Goal: Task Accomplishment & Management: Manage account settings

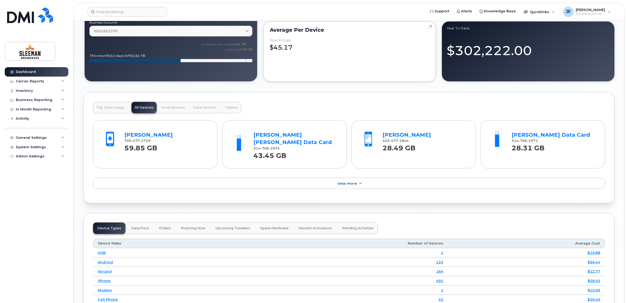
scroll to position [506, 0]
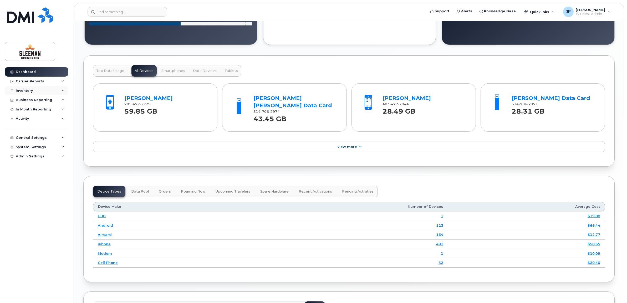
click at [23, 90] on div "Inventory" at bounding box center [24, 91] width 17 height 4
click at [33, 100] on div "Mobility Devices" at bounding box center [33, 100] width 30 height 5
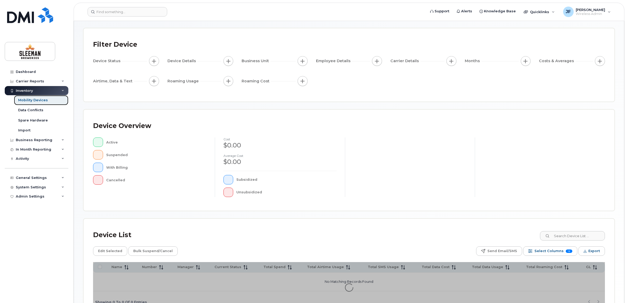
scroll to position [33, 0]
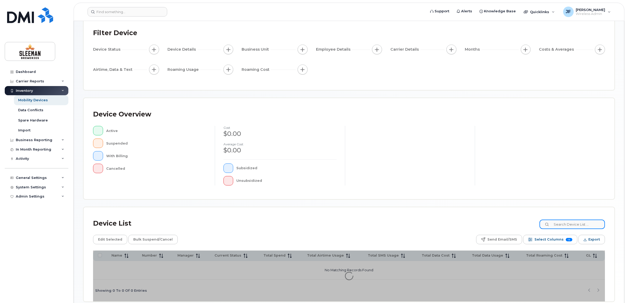
click at [558, 224] on input at bounding box center [571, 224] width 65 height 9
type input "lisa"
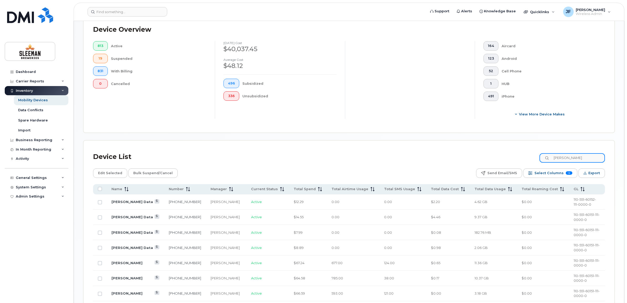
scroll to position [164, 0]
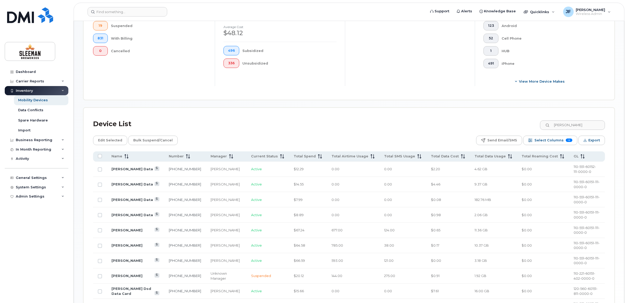
click at [121, 273] on td "Lisa Mclean" at bounding box center [135, 276] width 57 height 15
click at [121, 276] on link "Lisa Mclean" at bounding box center [126, 276] width 31 height 4
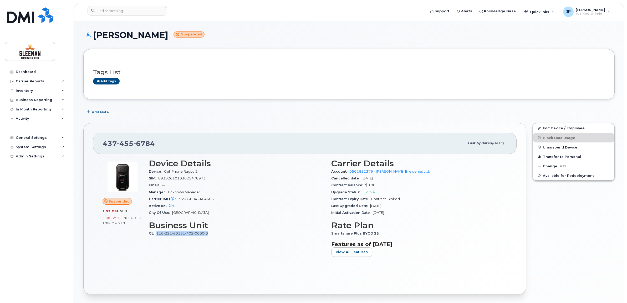
drag, startPoint x: 211, startPoint y: 232, endPoint x: 157, endPoint y: 234, distance: 53.9
click at [157, 234] on div "GL 110-221-60151-402-0000-0" at bounding box center [237, 233] width 176 height 7
drag, startPoint x: 157, startPoint y: 234, endPoint x: 175, endPoint y: 234, distance: 18.4
copy link "110-221-60151-402-0000-0"
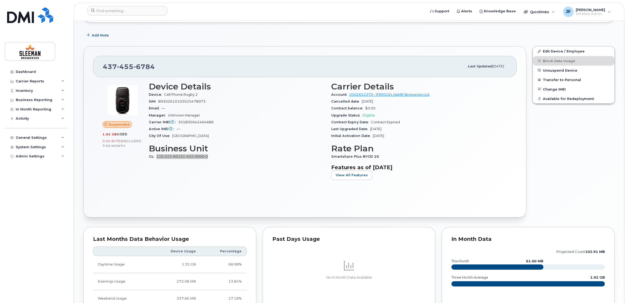
scroll to position [66, 0]
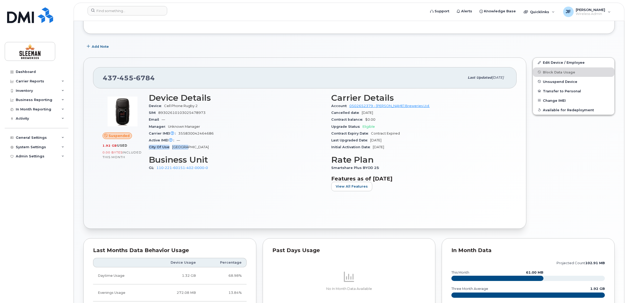
drag, startPoint x: 185, startPoint y: 147, endPoint x: 146, endPoint y: 145, distance: 39.5
click at [146, 145] on div "Device Details Device Cell Phone Rugby 2 SIM 89302610103025478973 Email — Manag…" at bounding box center [237, 144] width 182 height 109
click at [216, 197] on div "Device Details Device Cell Phone Rugby 2 SIM 89302610103025478973 Email — Manag…" at bounding box center [237, 144] width 182 height 109
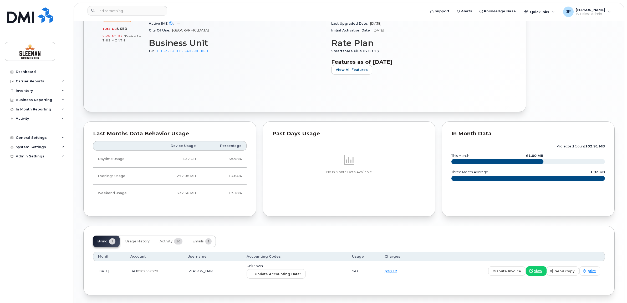
scroll to position [197, 0]
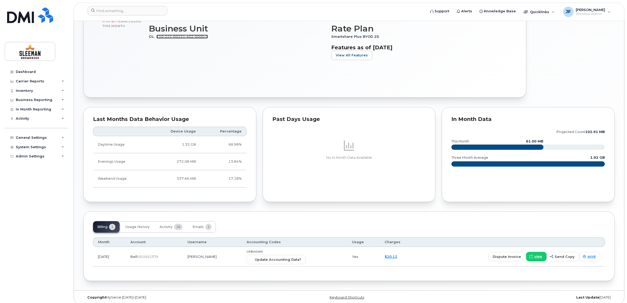
click at [179, 37] on link "110-221-60151-402-0000-0" at bounding box center [181, 37] width 51 height 4
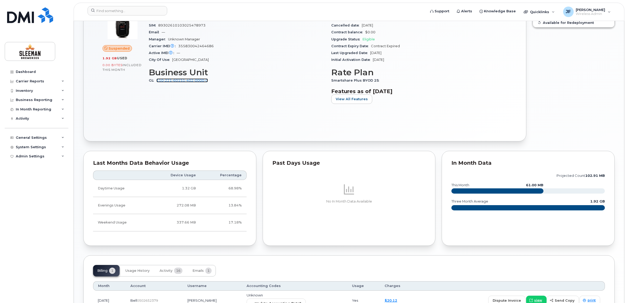
scroll to position [99, 0]
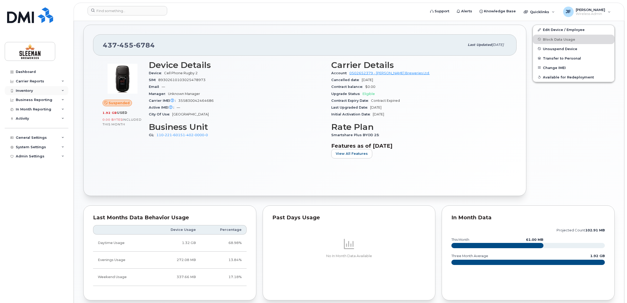
click at [25, 89] on div "Inventory" at bounding box center [37, 90] width 64 height 9
click at [37, 96] on link "Mobility Devices" at bounding box center [41, 100] width 54 height 10
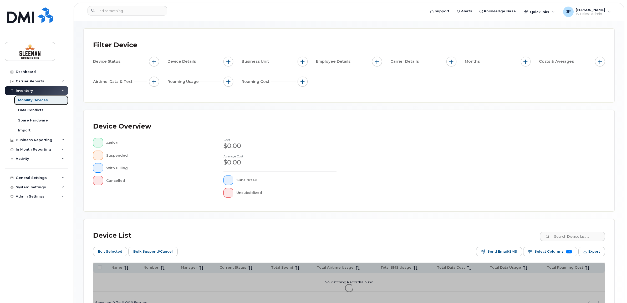
scroll to position [68, 0]
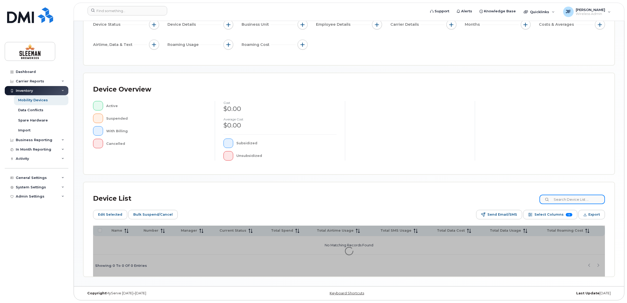
click at [584, 200] on input at bounding box center [571, 199] width 65 height 9
type input "Dere"
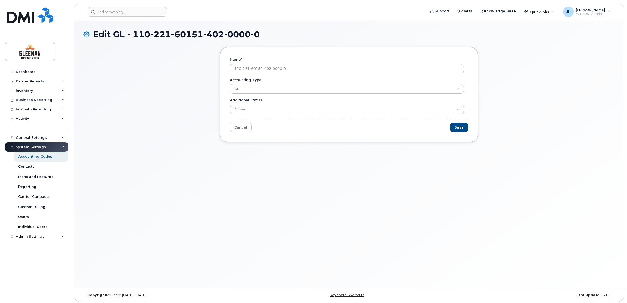
scroll to position [3, 0]
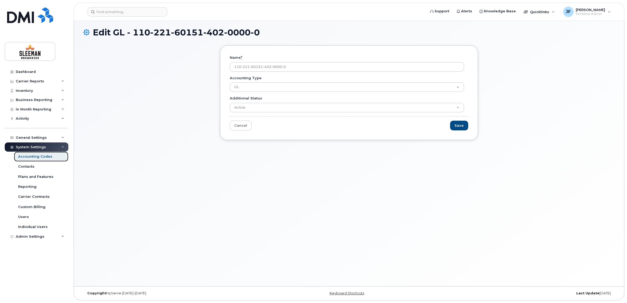
click at [29, 158] on div "Accounting Codes" at bounding box center [35, 156] width 34 height 5
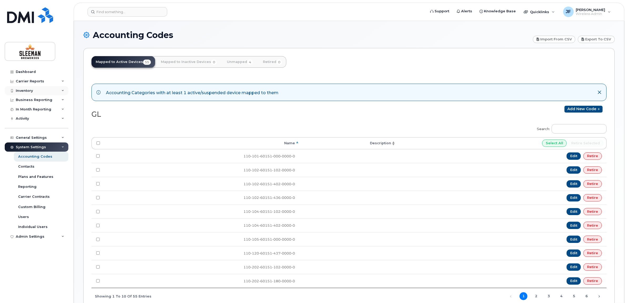
click at [28, 91] on div "Inventory" at bounding box center [24, 91] width 17 height 4
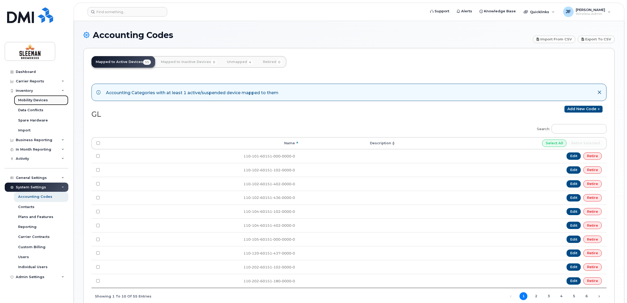
click at [29, 99] on div "Mobility Devices" at bounding box center [33, 100] width 30 height 5
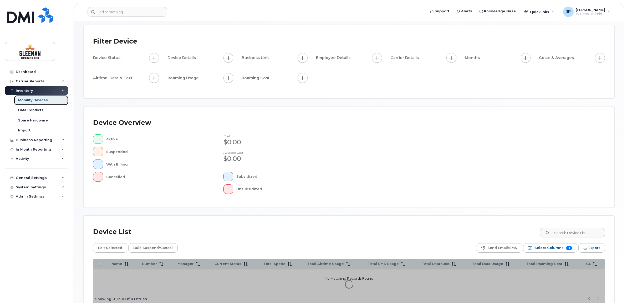
scroll to position [58, 0]
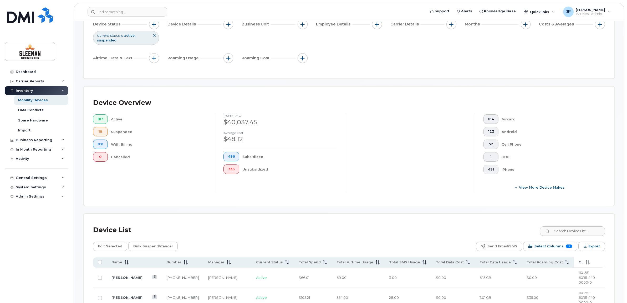
click at [585, 263] on icon at bounding box center [587, 263] width 4 height 4
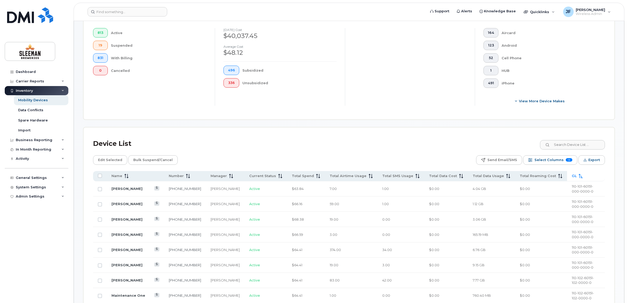
scroll to position [135, 0]
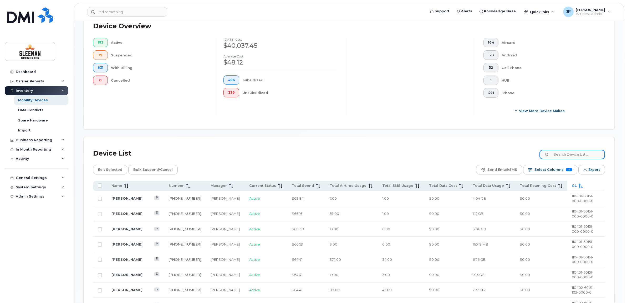
paste input "110-221-60151-402-0000-0"
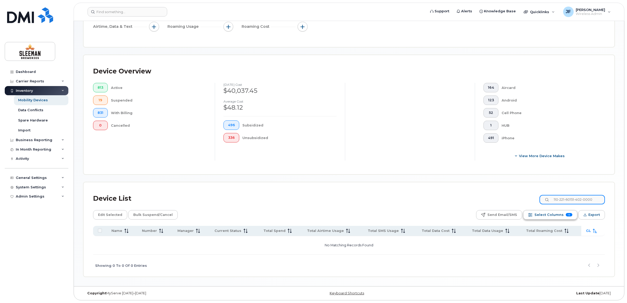
scroll to position [0, 0]
type input "110-221-60151-402"
drag, startPoint x: 593, startPoint y: 199, endPoint x: 553, endPoint y: 195, distance: 39.6
click at [553, 195] on input "110-221-60151-402" at bounding box center [571, 199] width 65 height 9
click at [444, 193] on div "Device List 110-221-60151-402" at bounding box center [348, 199] width 511 height 14
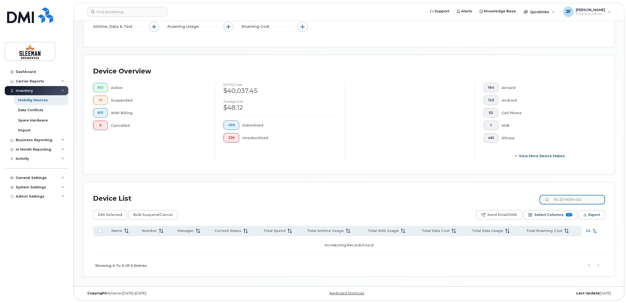
drag, startPoint x: 598, startPoint y: 200, endPoint x: 530, endPoint y: 197, distance: 68.1
click at [537, 198] on div "Device List 110-221-60151-402" at bounding box center [348, 199] width 511 height 14
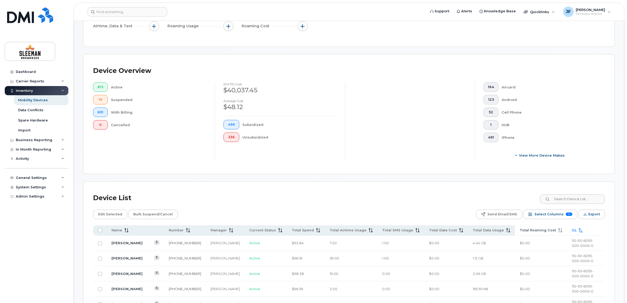
drag, startPoint x: 552, startPoint y: 229, endPoint x: 556, endPoint y: 229, distance: 3.2
click at [567, 229] on th "GL" at bounding box center [586, 231] width 38 height 10
click at [580, 230] on icon at bounding box center [582, 231] width 4 height 4
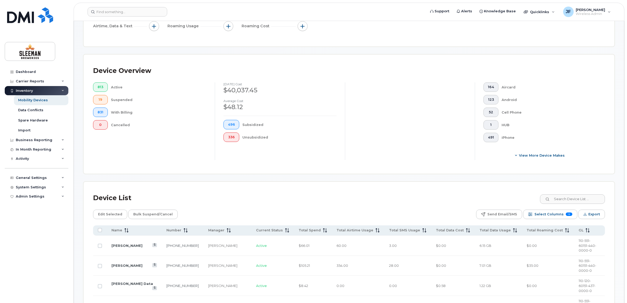
click at [578, 231] on span "GL" at bounding box center [580, 230] width 5 height 5
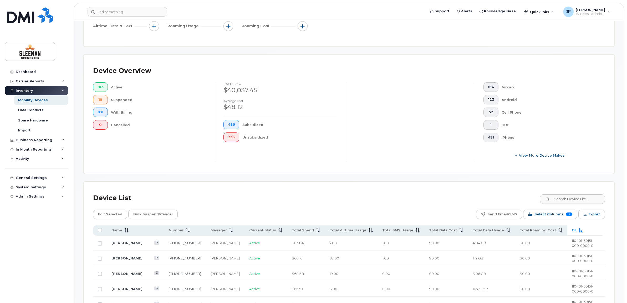
click at [576, 231] on span at bounding box center [579, 230] width 6 height 5
click at [120, 242] on link "[PERSON_NAME]" at bounding box center [126, 243] width 31 height 4
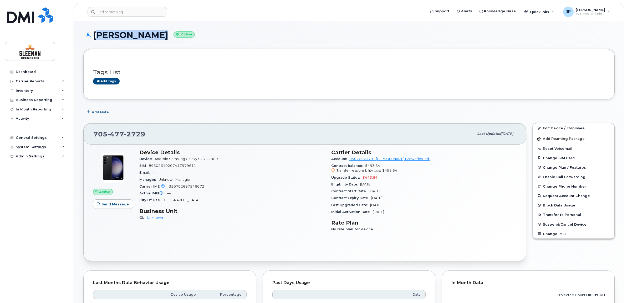
drag, startPoint x: 154, startPoint y: 36, endPoint x: 95, endPoint y: 32, distance: 58.7
click at [95, 32] on h1 "Derek Gordon Active" at bounding box center [348, 34] width 531 height 9
copy h1 "[PERSON_NAME]"
drag, startPoint x: 252, startPoint y: 231, endPoint x: 250, endPoint y: 225, distance: 6.5
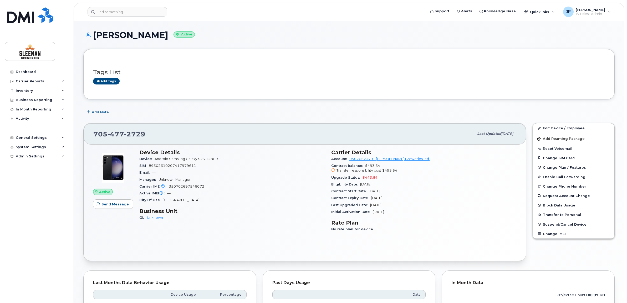
click at [252, 229] on div "Device Details Device Android Samsung Galaxy S23 128GB SIM 89302610207417979611…" at bounding box center [232, 193] width 192 height 94
click at [158, 216] on link "Unknown" at bounding box center [155, 218] width 16 height 4
click at [548, 127] on link "Edit Device / Employee" at bounding box center [572, 127] width 81 height 9
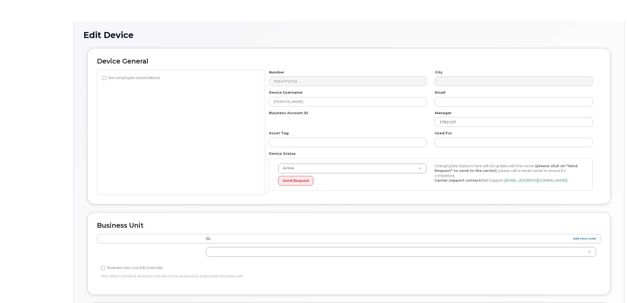
select select "9063150"
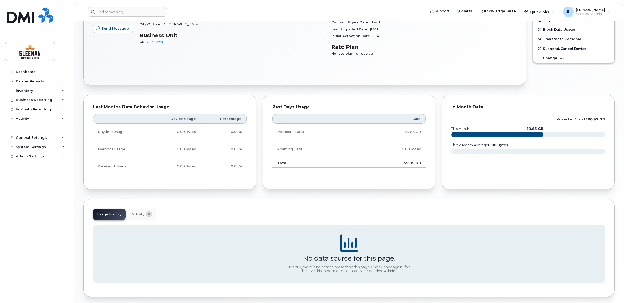
scroll to position [164, 0]
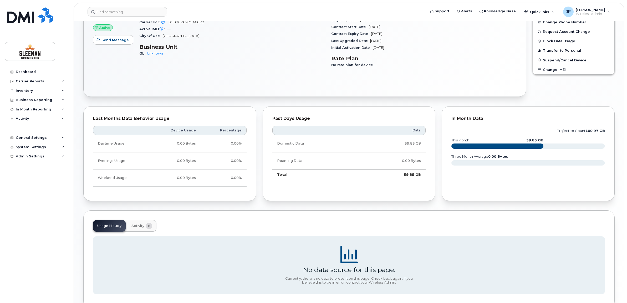
click at [139, 227] on span "Activity" at bounding box center [137, 226] width 13 height 4
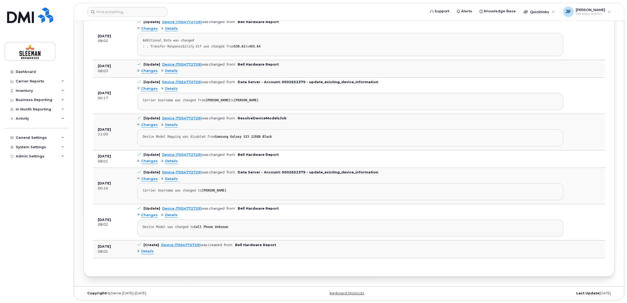
scroll to position [397, 0]
drag, startPoint x: 258, startPoint y: 97, endPoint x: 229, endPoint y: 99, distance: 29.0
click at [229, 99] on div "Carrier Username was changed from DEREK GORDON to JAKE KROTOWSKI" at bounding box center [350, 101] width 415 height 4
drag, startPoint x: 229, startPoint y: 99, endPoint x: 237, endPoint y: 99, distance: 7.9
copy strong "JAKE KROTOWSKI"
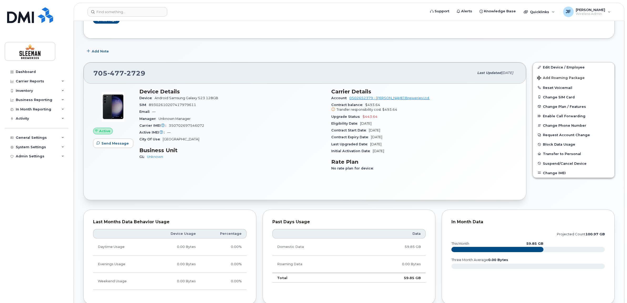
scroll to position [0, 0]
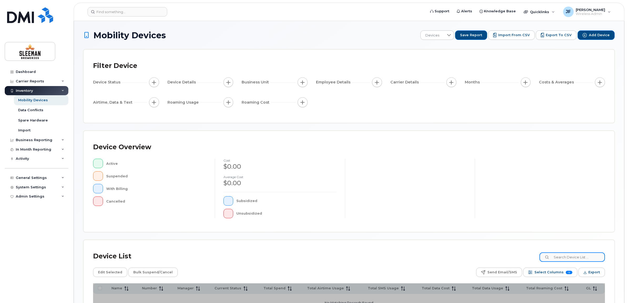
paste input "JAKE KROTOWSKI"
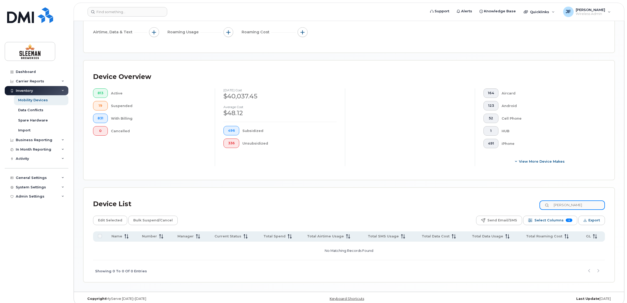
scroll to position [90, 0]
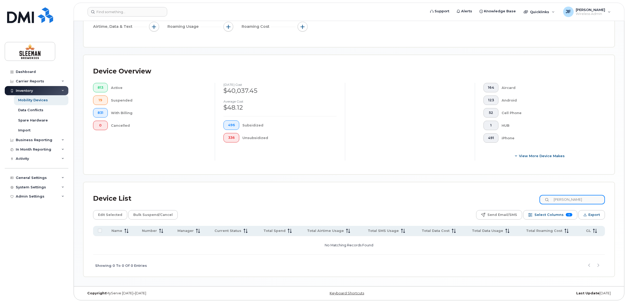
drag, startPoint x: 594, startPoint y: 199, endPoint x: 559, endPoint y: 198, distance: 35.2
click at [559, 198] on input "JAKE KROTOWSKI" at bounding box center [571, 199] width 65 height 9
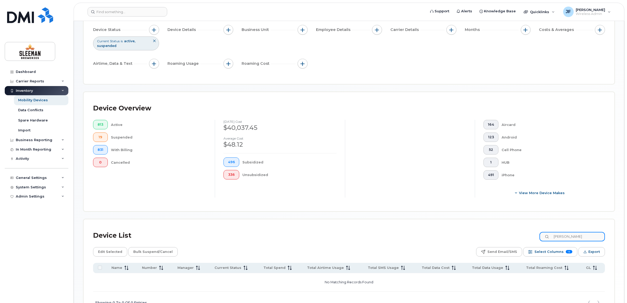
scroll to position [0, 0]
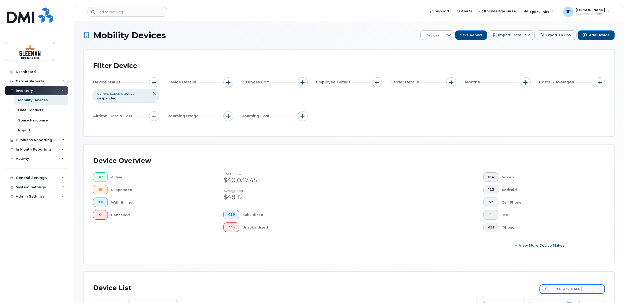
click at [580, 289] on input "JAKE KROTOWSKI" at bounding box center [571, 289] width 65 height 9
click at [563, 288] on input "JAKE KROTOWSKI" at bounding box center [571, 289] width 65 height 9
type input "KROTOWSKI"
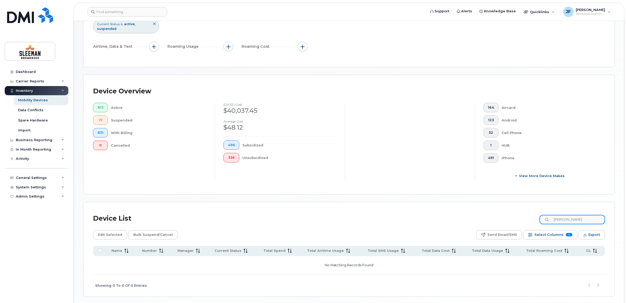
scroll to position [90, 0]
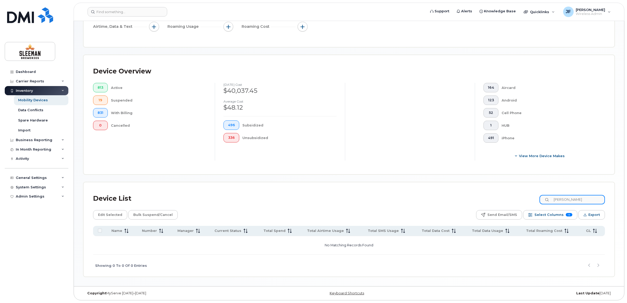
click at [587, 198] on input "KROTOWSKI" at bounding box center [571, 199] width 65 height 9
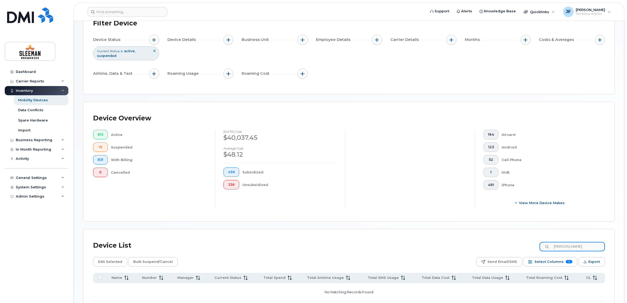
scroll to position [0, 0]
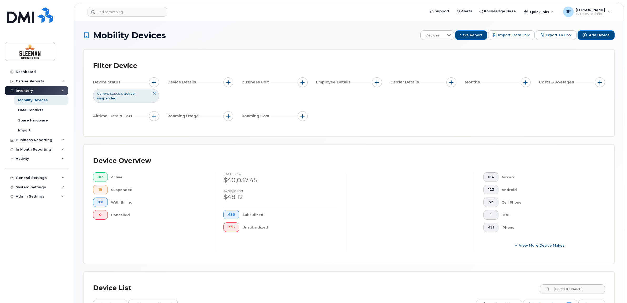
click at [24, 93] on div "Inventory" at bounding box center [24, 91] width 17 height 4
click at [23, 92] on div "Inventory" at bounding box center [24, 91] width 17 height 4
click at [34, 100] on div "Mobility Devices" at bounding box center [33, 100] width 30 height 5
click at [575, 289] on input at bounding box center [571, 289] width 65 height 9
type input "Derek"
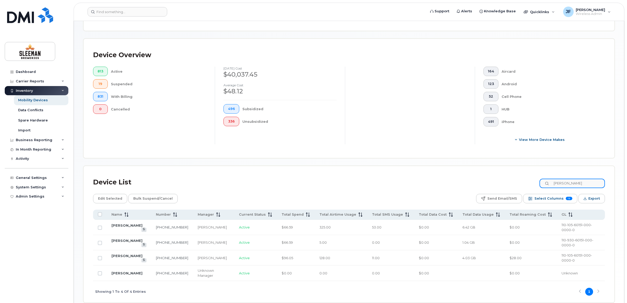
scroll to position [113, 0]
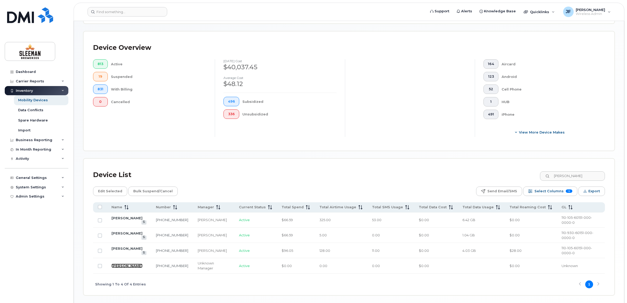
click at [123, 264] on link "Derek Gordon" at bounding box center [126, 266] width 31 height 4
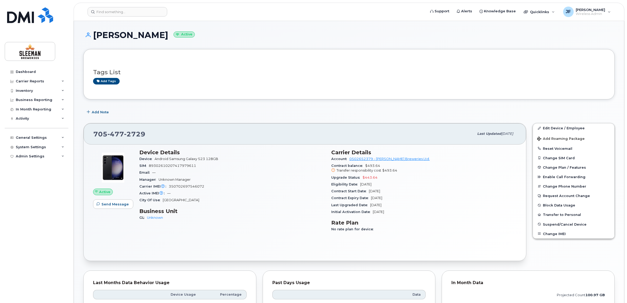
scroll to position [33, 0]
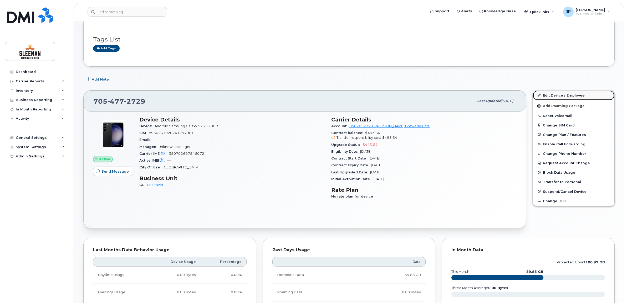
click at [550, 96] on link "Edit Device / Employee" at bounding box center [572, 95] width 81 height 9
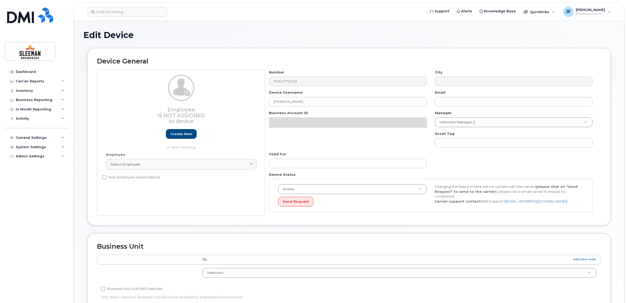
select select "9063150"
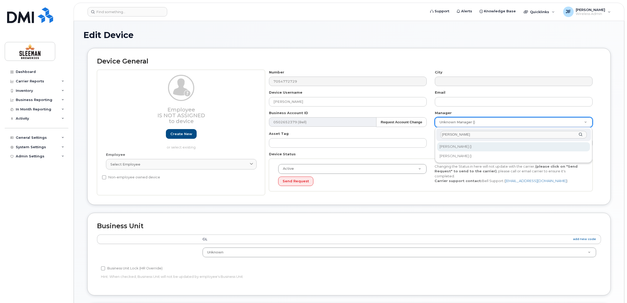
type input "[PERSON_NAME]"
type input "1882631"
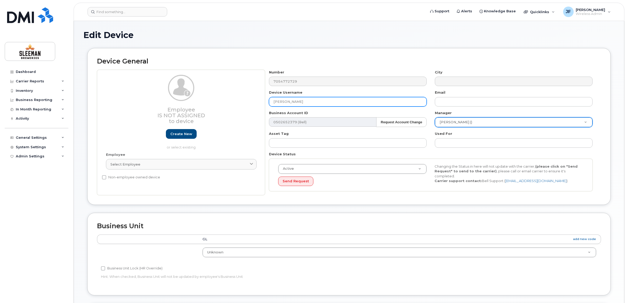
drag, startPoint x: 315, startPoint y: 102, endPoint x: 243, endPoint y: 94, distance: 72.4
click at [243, 94] on div "Employee Is not assigned to device Create new or select existing Employee Selec…" at bounding box center [349, 133] width 504 height 126
paste input "[PERSON_NAME]"
drag, startPoint x: 308, startPoint y: 98, endPoint x: 223, endPoint y: 94, distance: 85.5
click at [223, 94] on div "Employee Is not assigned to device Create new or select existing Employee Selec…" at bounding box center [349, 133] width 504 height 126
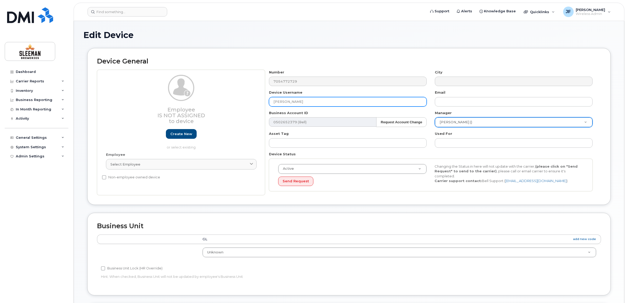
paste input "[PERSON_NAME]"
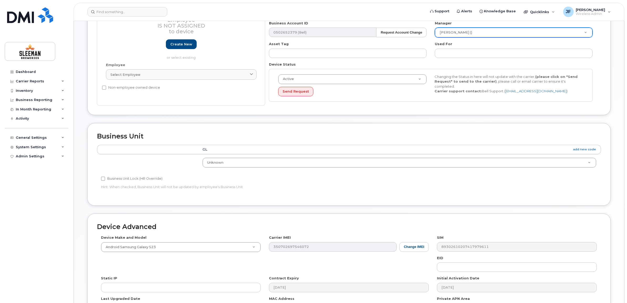
scroll to position [131, 0]
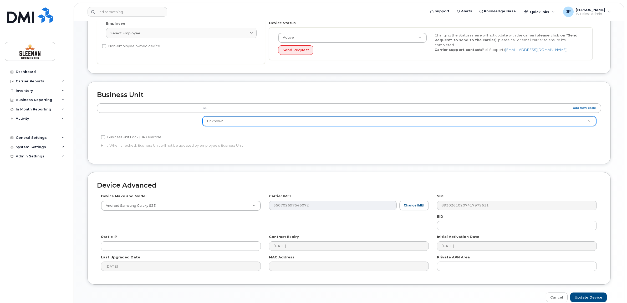
type input "[PERSON_NAME]"
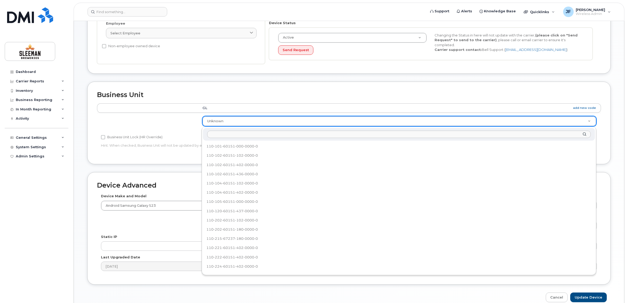
scroll to position [388, 0]
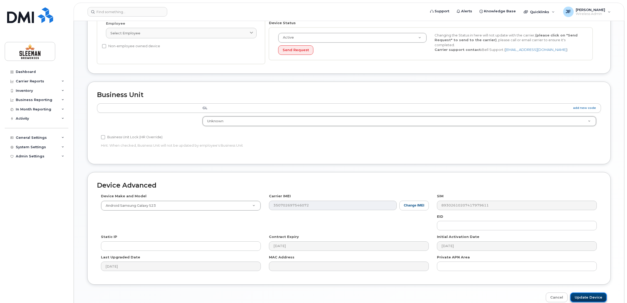
click at [590, 297] on input "Update Device" at bounding box center [588, 298] width 37 height 10
type input "Saving..."
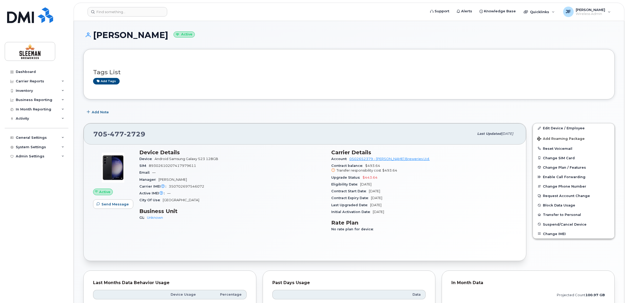
click at [562, 123] on div "Edit Device / Employee Add Roaming Package Reset Voicemail Change SIM Card Chan…" at bounding box center [573, 192] width 88 height 144
click at [560, 127] on link "Edit Device / Employee" at bounding box center [572, 127] width 81 height 9
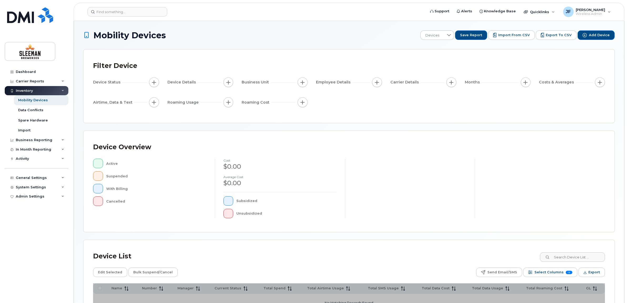
scroll to position [58, 0]
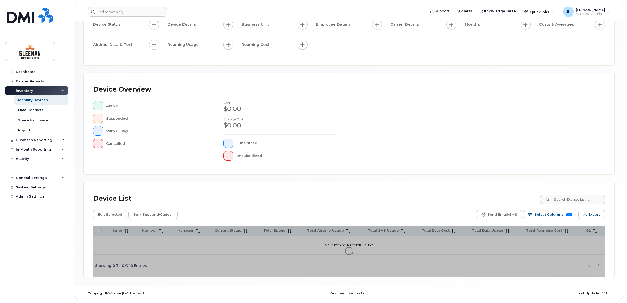
click at [570, 194] on div "Device List" at bounding box center [348, 199] width 511 height 14
click at [570, 198] on input at bounding box center [571, 199] width 65 height 9
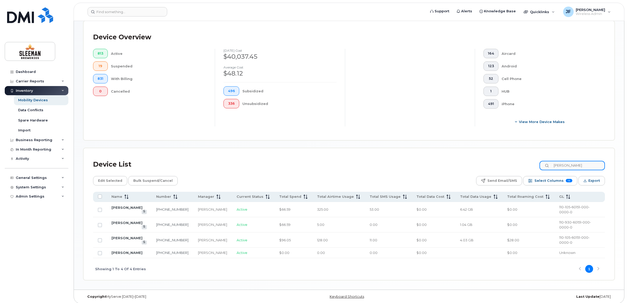
scroll to position [113, 0]
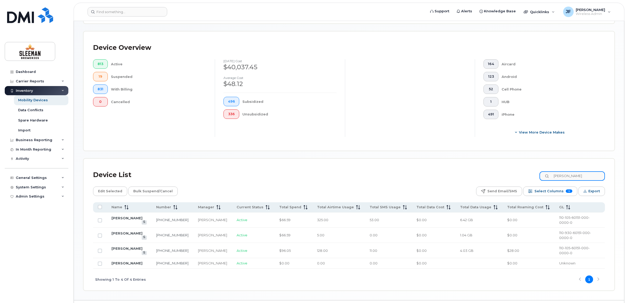
drag, startPoint x: 572, startPoint y: 175, endPoint x: 547, endPoint y: 175, distance: 25.5
click at [550, 175] on input "derek" at bounding box center [571, 176] width 65 height 9
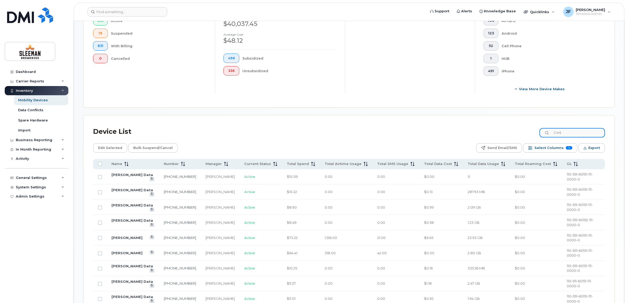
scroll to position [189, 0]
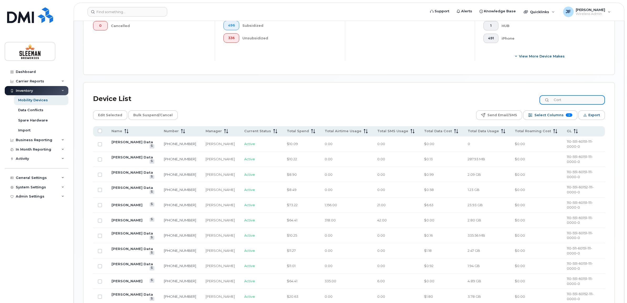
type input "Cort"
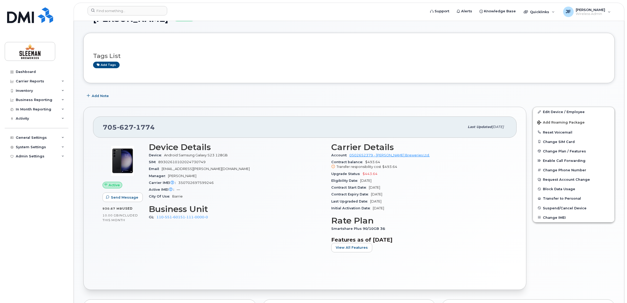
scroll to position [66, 0]
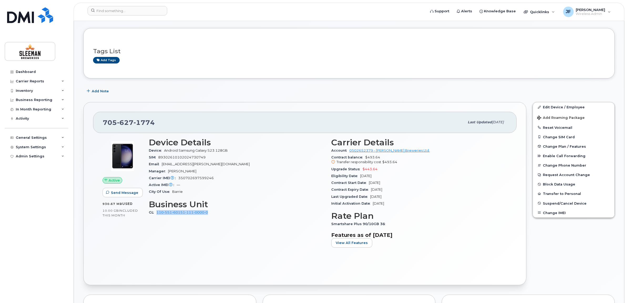
drag, startPoint x: 214, startPoint y: 211, endPoint x: 156, endPoint y: 211, distance: 57.3
click at [156, 211] on div "GL 110-551-60151-111-0000-0" at bounding box center [237, 212] width 176 height 7
drag, startPoint x: 156, startPoint y: 211, endPoint x: 177, endPoint y: 212, distance: 21.0
copy link "110-551-60151-111-0000-0"
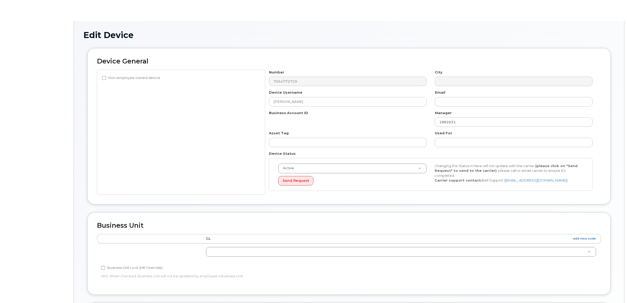
select select "9063150"
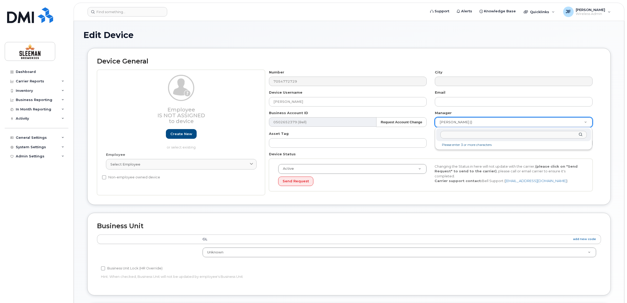
drag, startPoint x: 479, startPoint y: 120, endPoint x: 421, endPoint y: 117, distance: 58.1
type input "cort"
type input "2967922"
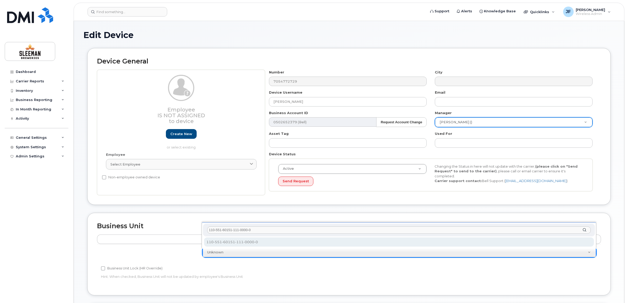
type input "110-551-60151-111-0000-0"
select select "9063161"
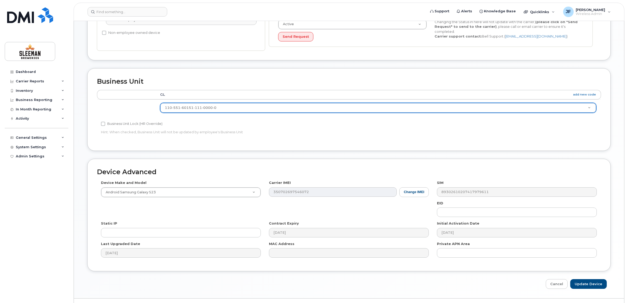
scroll to position [158, 0]
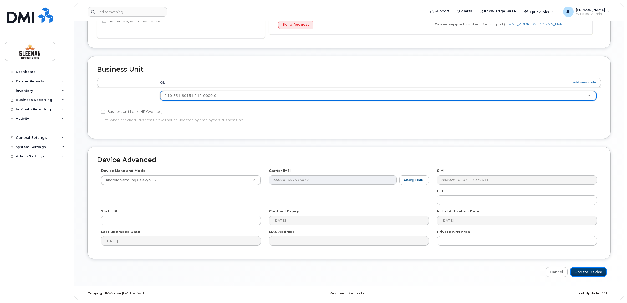
drag, startPoint x: 594, startPoint y: 274, endPoint x: 558, endPoint y: 261, distance: 38.6
click at [595, 274] on input "Update Device" at bounding box center [588, 272] width 37 height 10
type input "Saving..."
